Goal: Find specific page/section: Find specific page/section

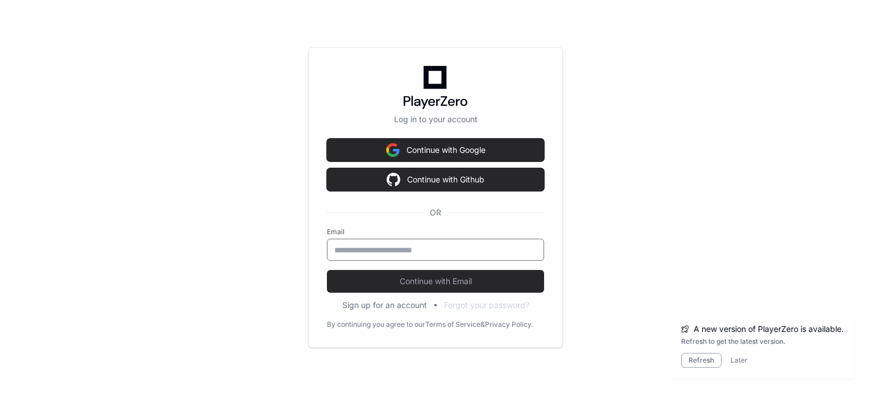
click at [418, 248] on input "email" at bounding box center [435, 249] width 202 height 11
type input "**********"
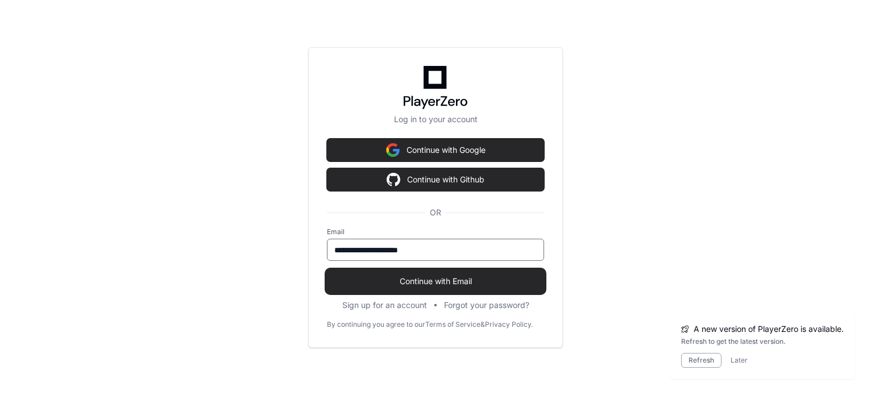
click at [410, 286] on span "Continue with Email" at bounding box center [435, 281] width 217 height 11
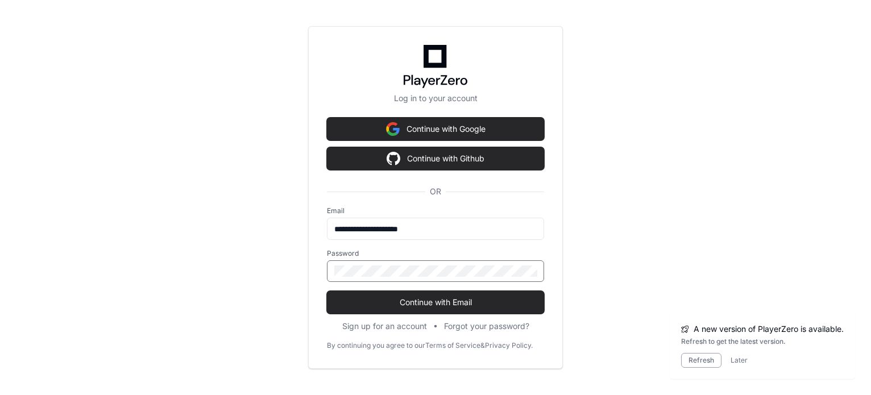
click at [327, 291] on button "Continue with Email" at bounding box center [435, 302] width 217 height 23
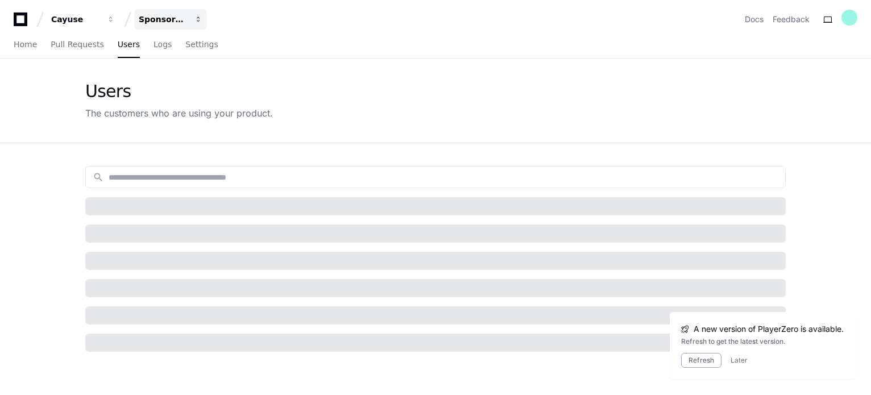
click at [171, 19] on div "Sponsored Projects (SP4)" at bounding box center [163, 19] width 49 height 11
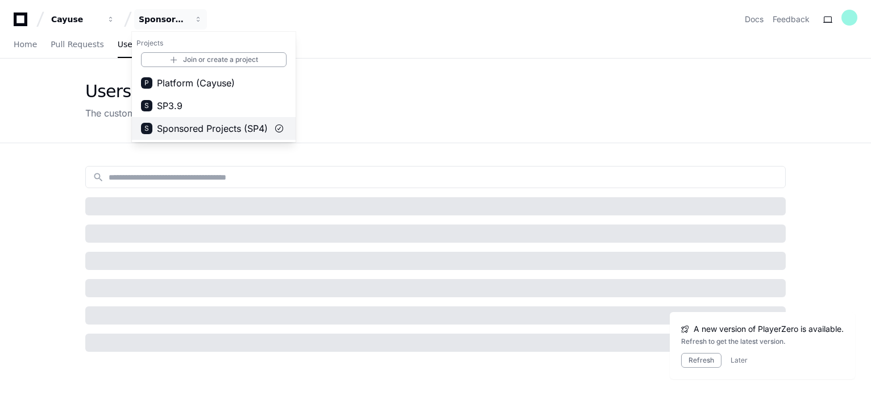
click at [195, 126] on span "Sponsored Projects (SP4)" at bounding box center [212, 129] width 111 height 14
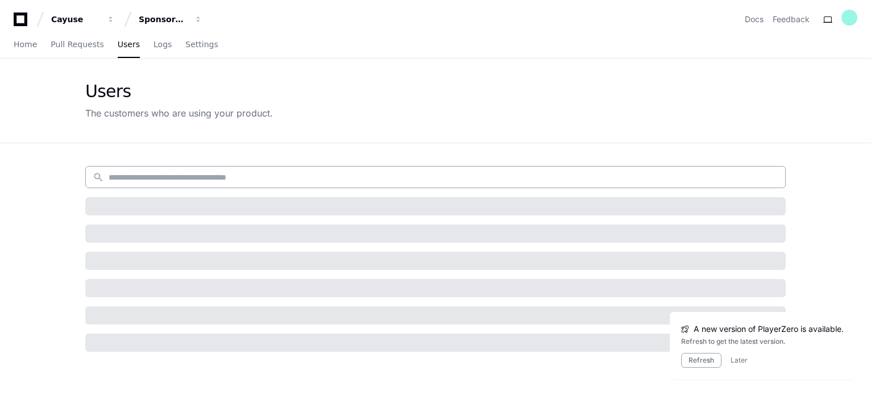
click at [159, 173] on input at bounding box center [444, 177] width 670 height 11
paste input "**********"
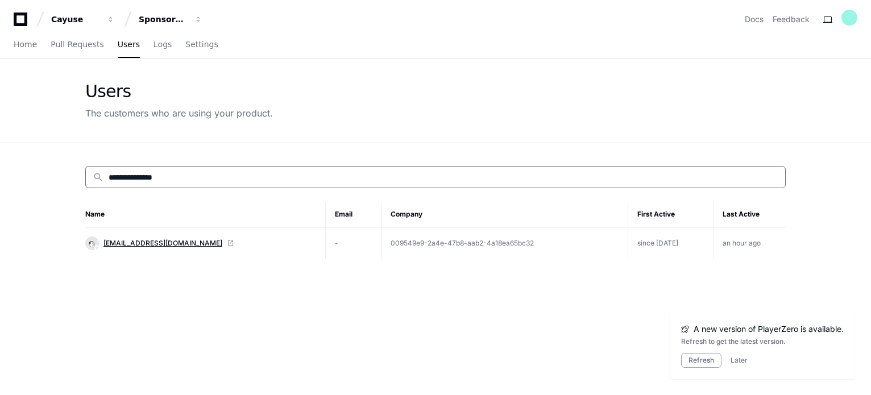
type input "**********"
click at [141, 243] on span "[EMAIL_ADDRESS][DOMAIN_NAME]" at bounding box center [162, 243] width 119 height 9
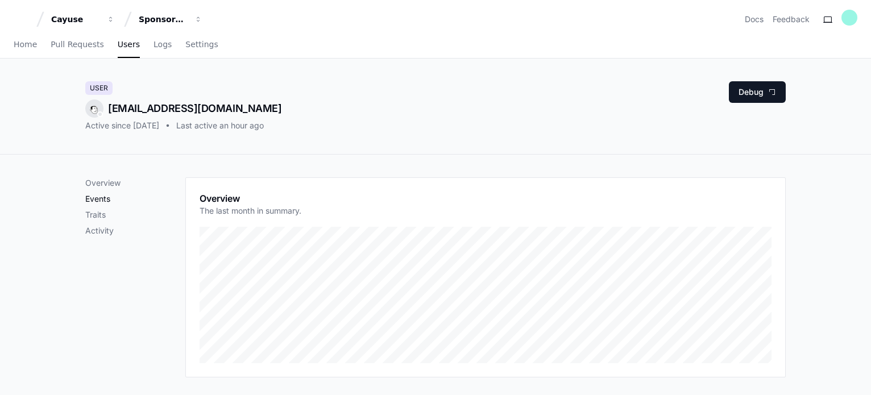
click at [109, 200] on p "Events" at bounding box center [135, 198] width 100 height 11
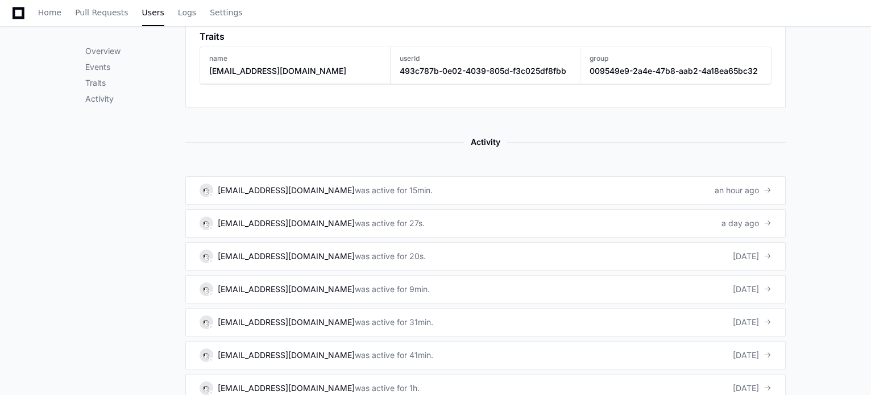
scroll to position [594, 0]
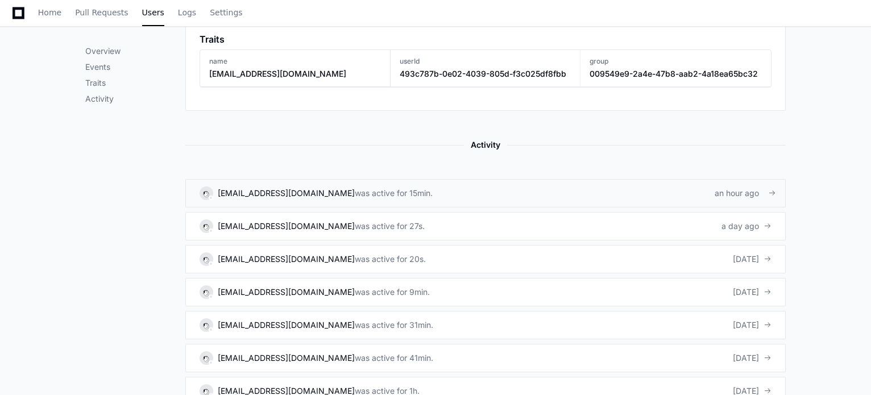
click at [271, 194] on div "[EMAIL_ADDRESS][DOMAIN_NAME]" at bounding box center [286, 193] width 137 height 11
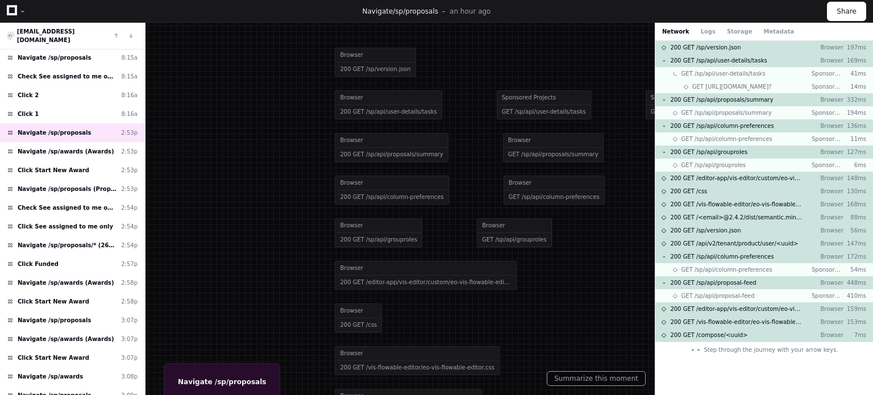
scroll to position [256, 0]
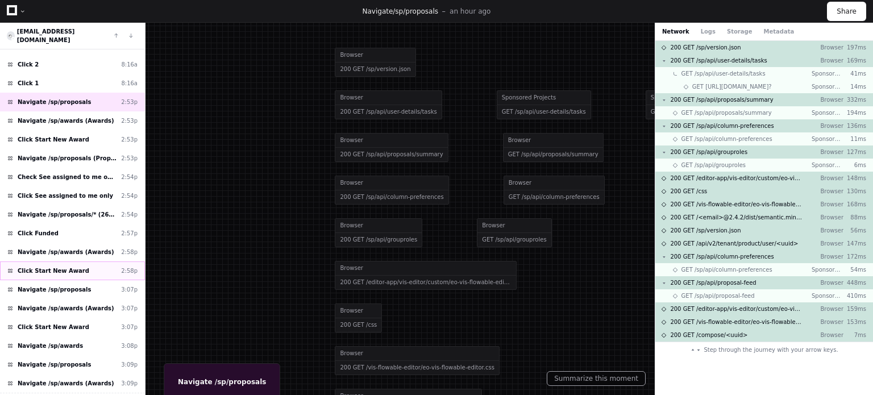
click at [73, 267] on span "Click Start New Award" at bounding box center [54, 271] width 72 height 9
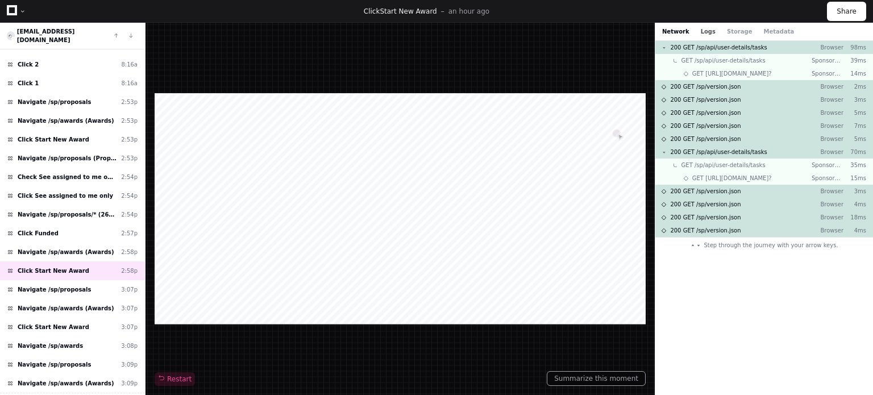
click at [701, 32] on button "Logs" at bounding box center [708, 31] width 15 height 9
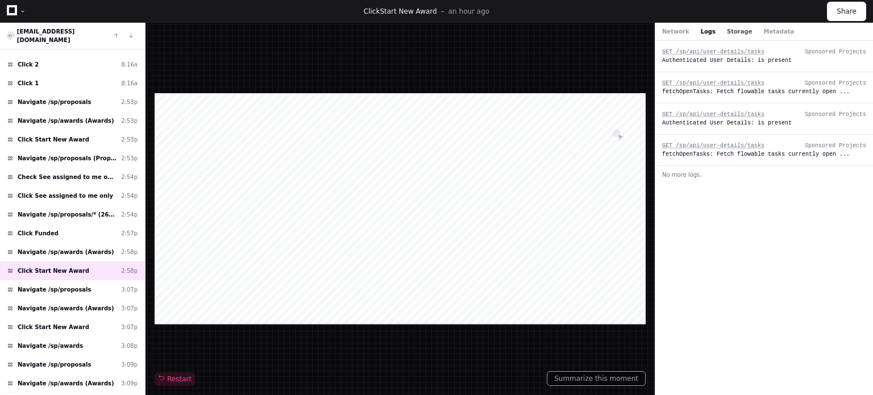
click at [728, 29] on button "Storage" at bounding box center [739, 31] width 25 height 9
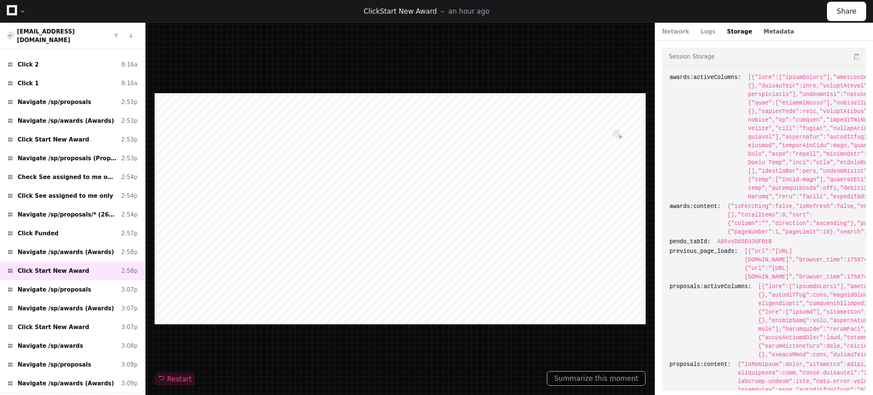
click at [763, 33] on button "Metadata" at bounding box center [778, 31] width 31 height 9
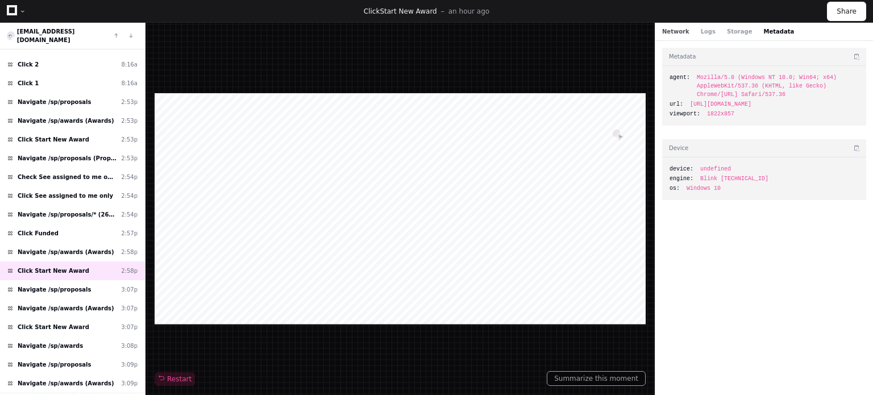
click at [672, 32] on button "Network" at bounding box center [675, 31] width 27 height 9
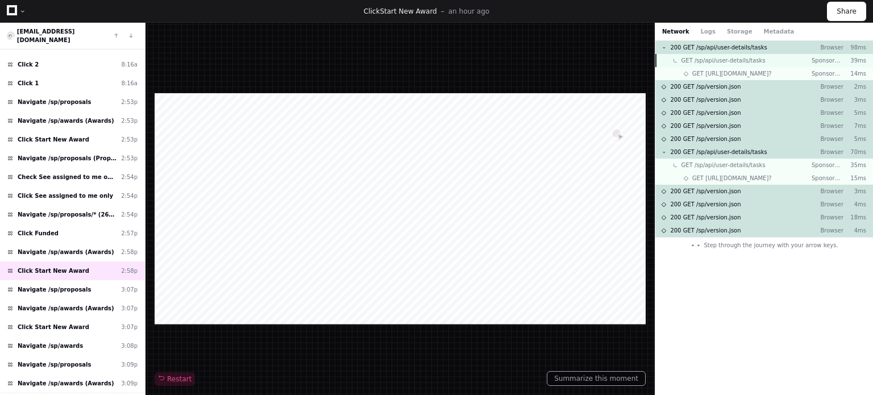
click at [740, 59] on span "GET /sp/api/user-details/tasks" at bounding box center [724, 60] width 84 height 9
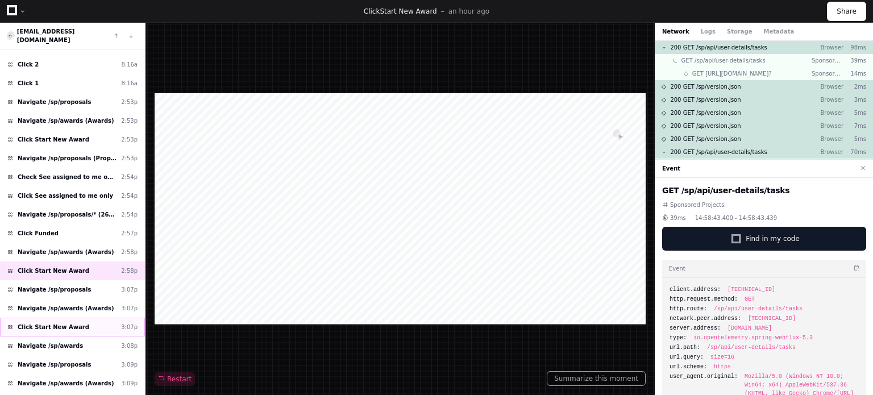
click at [94, 318] on div "Click Start New Award 3:07p" at bounding box center [72, 327] width 145 height 19
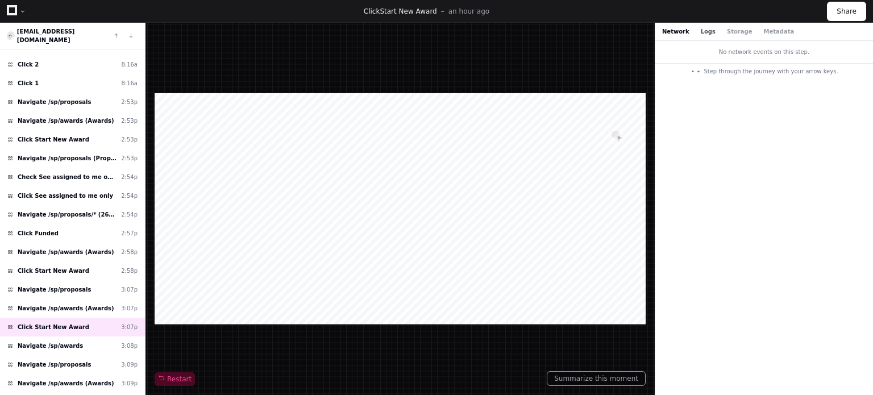
click at [701, 30] on button "Logs" at bounding box center [708, 31] width 15 height 9
click at [730, 29] on button "Storage" at bounding box center [739, 31] width 25 height 9
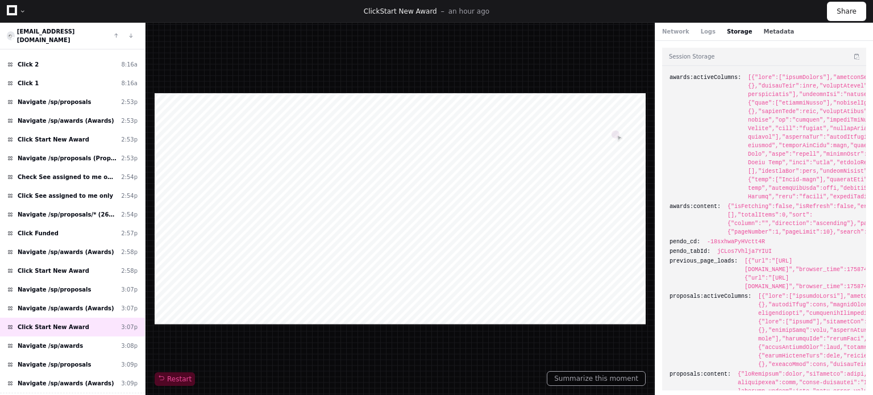
click at [763, 31] on button "Metadata" at bounding box center [778, 31] width 31 height 9
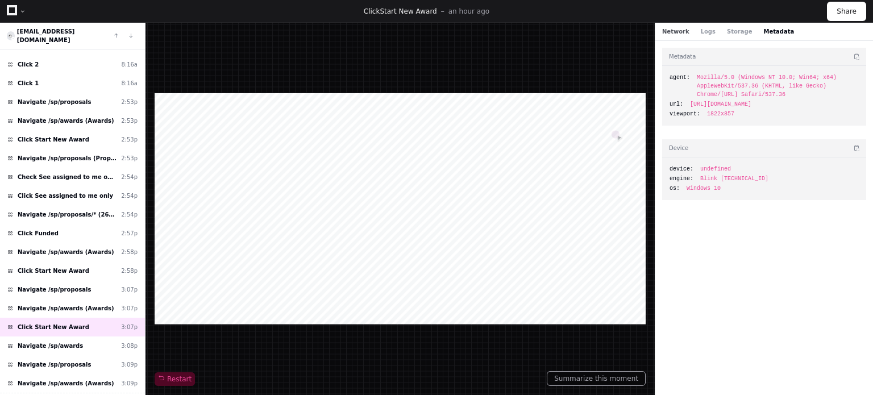
click at [673, 34] on button "Network" at bounding box center [675, 31] width 27 height 9
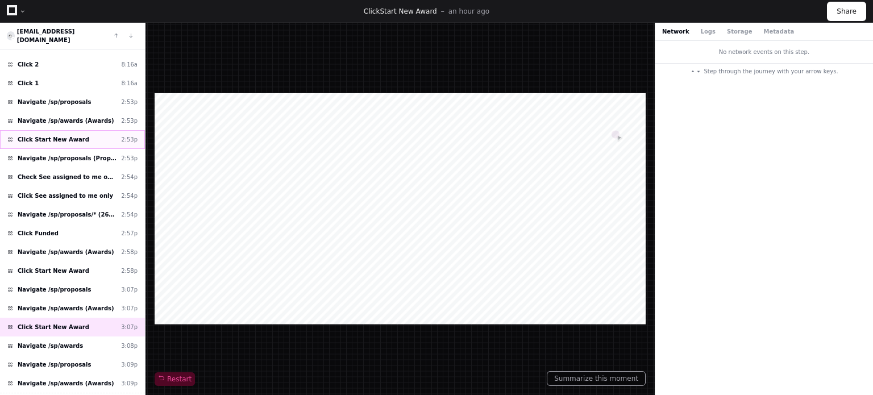
click at [52, 130] on div "Click Start New Award 2:53p" at bounding box center [72, 139] width 145 height 19
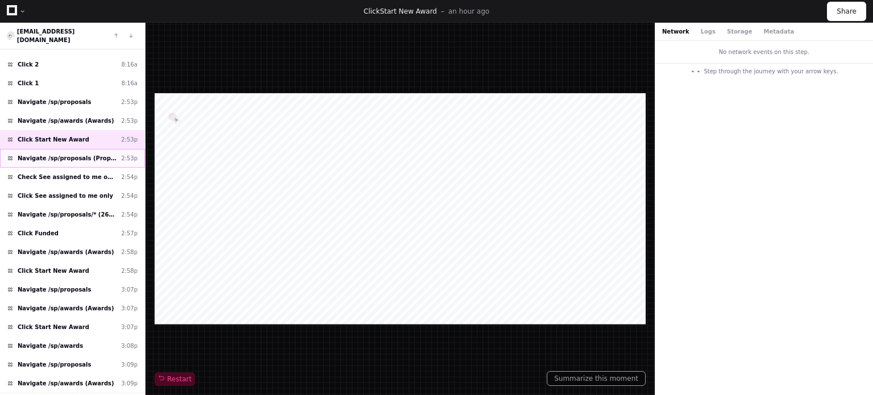
click at [103, 154] on span "Navigate /sp/proposals (Proposals)" at bounding box center [67, 158] width 99 height 9
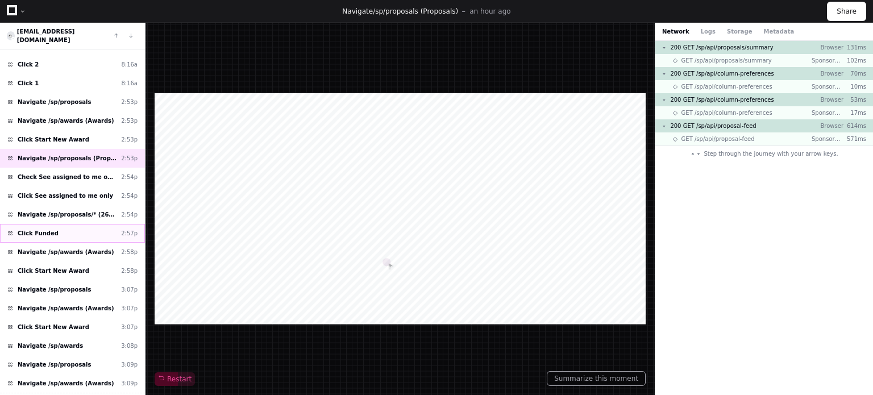
click at [92, 224] on div "Click Funded 2:57p" at bounding box center [72, 233] width 145 height 19
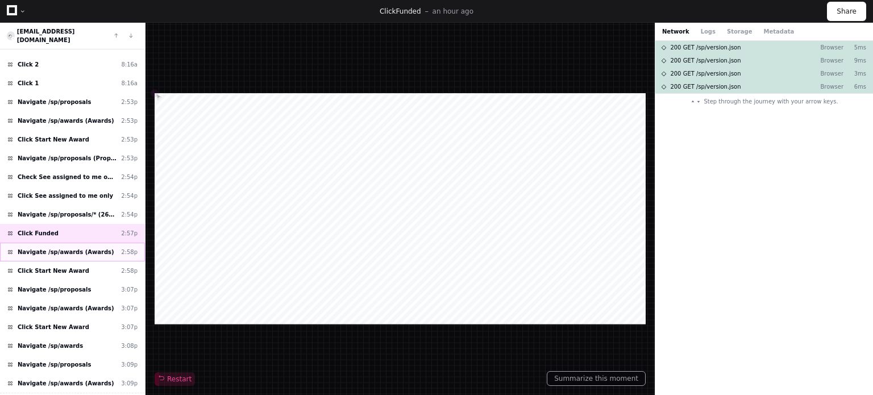
click at [98, 243] on div "Navigate /sp/awards (Awards) 2:58p" at bounding box center [72, 252] width 145 height 19
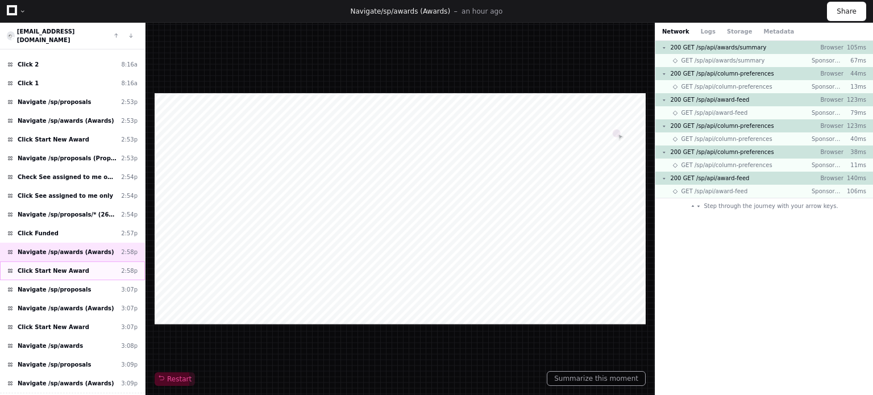
click at [100, 261] on div "Click Start New Award 2:58p" at bounding box center [72, 270] width 145 height 19
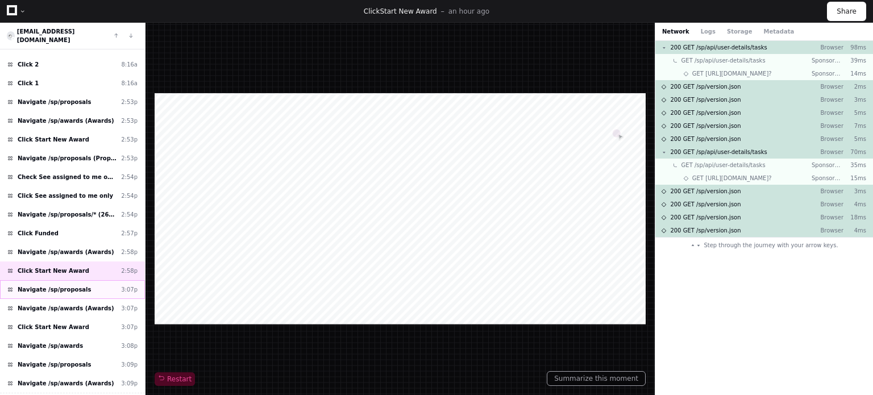
click at [102, 280] on div "Navigate /sp/proposals 3:07p" at bounding box center [72, 289] width 145 height 19
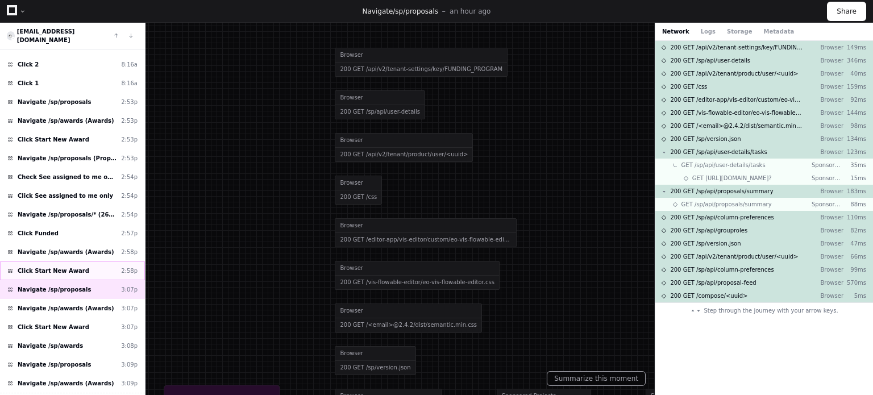
click at [100, 261] on div "Click Start New Award 2:58p" at bounding box center [72, 270] width 145 height 19
